Goal: Navigation & Orientation: Find specific page/section

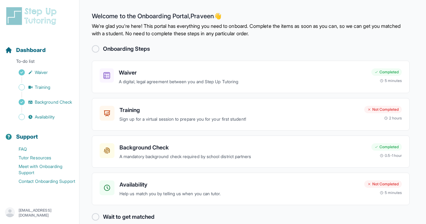
scroll to position [10, 0]
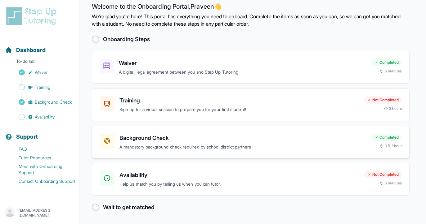
click at [197, 144] on p "A mandatory background check required by school district partners" at bounding box center [242, 147] width 247 height 7
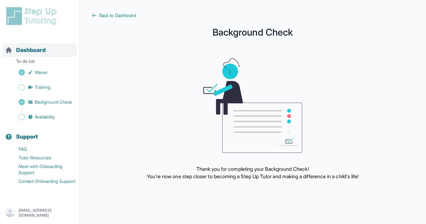
click at [29, 50] on span "Dashboard" at bounding box center [30, 50] width 29 height 9
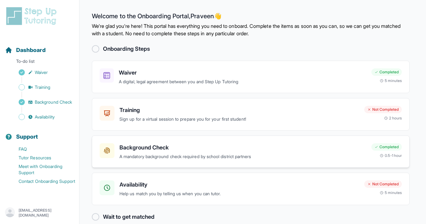
scroll to position [10, 0]
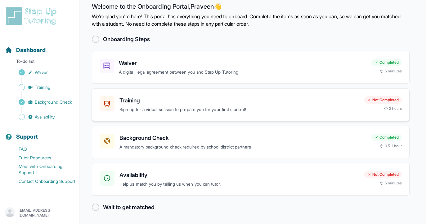
click at [194, 106] on p "Sign up for a virtual session to prepare you for your first student!" at bounding box center [239, 109] width 240 height 7
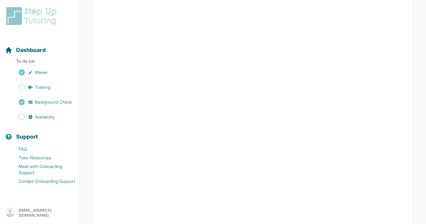
scroll to position [171, 0]
click at [28, 50] on span "Dashboard" at bounding box center [30, 50] width 29 height 9
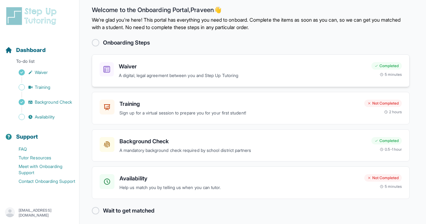
scroll to position [10, 0]
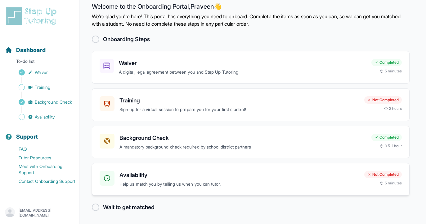
click at [144, 175] on h3 "Availability" at bounding box center [239, 175] width 240 height 9
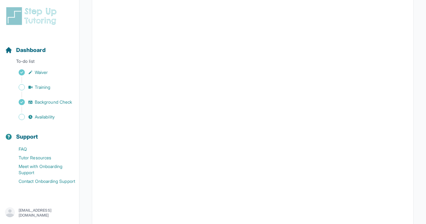
scroll to position [107, 0]
click at [33, 46] on div "Dashboard" at bounding box center [39, 50] width 74 height 14
click at [32, 48] on span "Dashboard" at bounding box center [30, 50] width 29 height 9
